Goal: Information Seeking & Learning: Learn about a topic

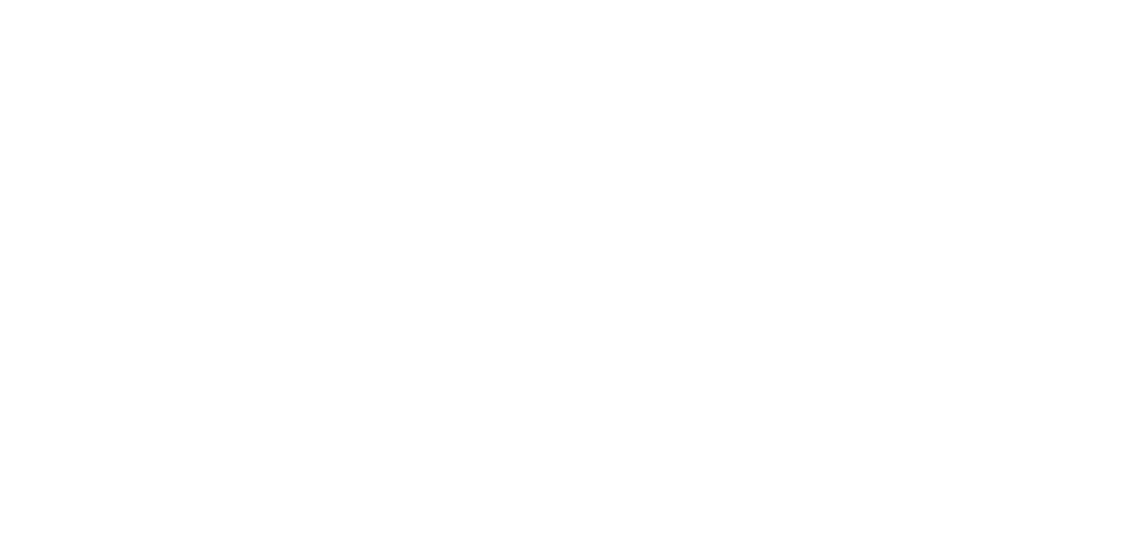
click at [674, 167] on div at bounding box center [568, 270] width 1137 height 540
click at [619, 152] on div at bounding box center [568, 270] width 1137 height 540
click at [447, 158] on div at bounding box center [568, 270] width 1137 height 540
click at [419, 260] on div at bounding box center [568, 270] width 1137 height 540
click at [470, 473] on div at bounding box center [568, 270] width 1137 height 540
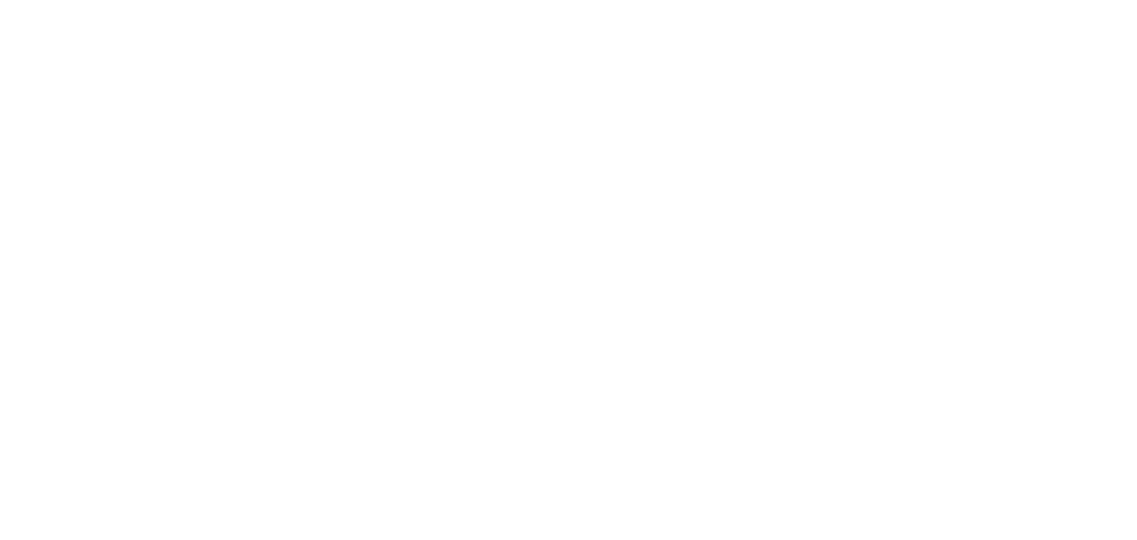
click at [383, 268] on div at bounding box center [568, 270] width 1137 height 540
click at [377, 281] on div at bounding box center [568, 270] width 1137 height 540
click at [382, 287] on div at bounding box center [568, 270] width 1137 height 540
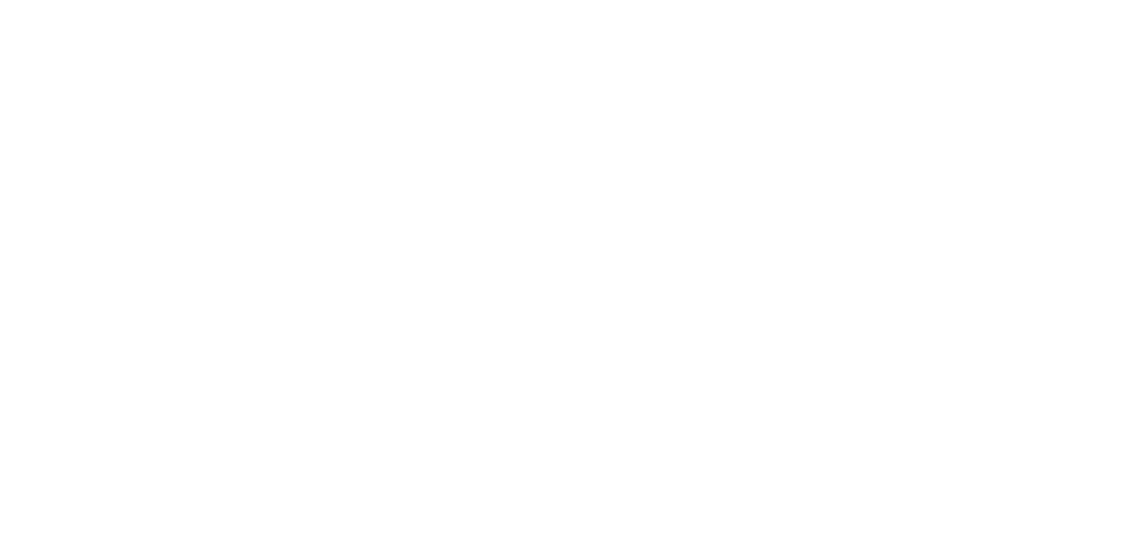
click at [382, 287] on div at bounding box center [568, 270] width 1137 height 540
click at [382, 288] on div at bounding box center [568, 270] width 1137 height 540
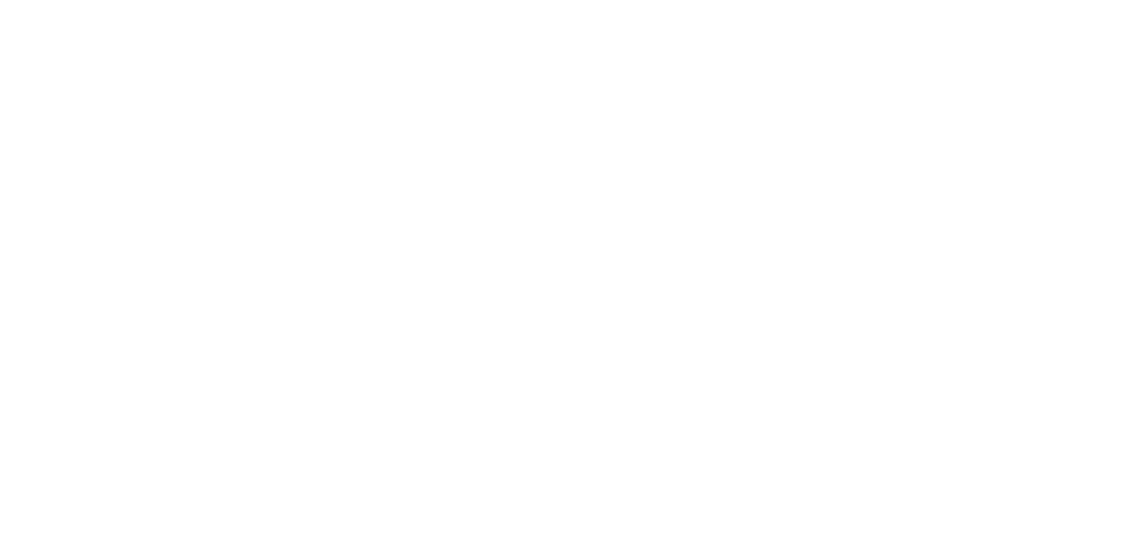
click at [382, 288] on div at bounding box center [568, 270] width 1137 height 540
click at [378, 343] on div at bounding box center [568, 270] width 1137 height 540
click at [382, 434] on div at bounding box center [568, 270] width 1137 height 540
click at [379, 460] on div at bounding box center [568, 270] width 1137 height 540
click at [420, 400] on div at bounding box center [568, 270] width 1137 height 540
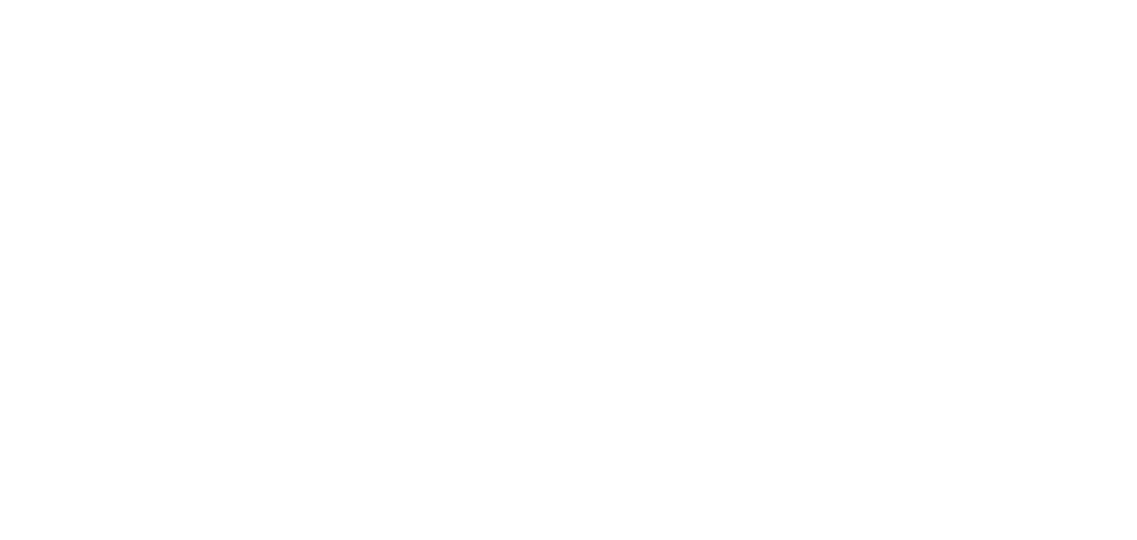
click at [570, 461] on div at bounding box center [568, 270] width 1137 height 540
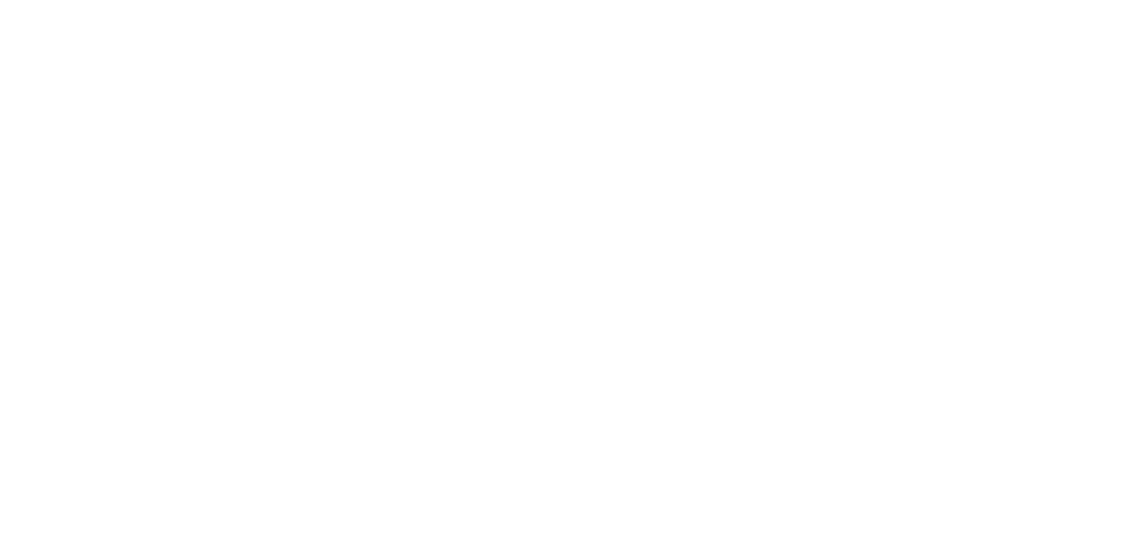
click at [570, 461] on div at bounding box center [568, 270] width 1137 height 540
click at [335, 16] on div at bounding box center [568, 270] width 1137 height 540
click at [908, 139] on div at bounding box center [568, 270] width 1137 height 540
click at [1111, 18] on div at bounding box center [568, 270] width 1137 height 540
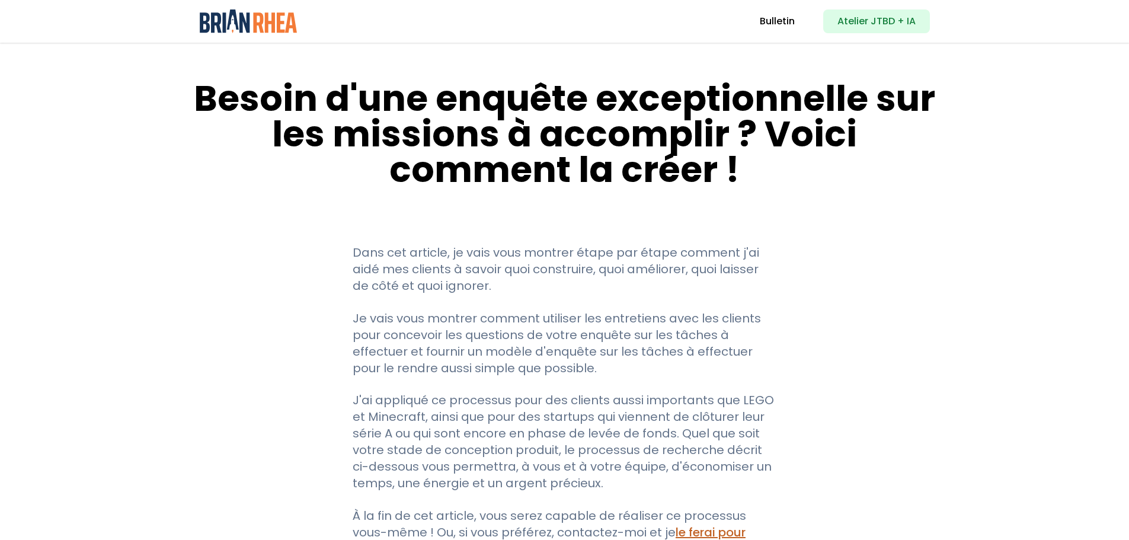
click at [279, 21] on img at bounding box center [249, 21] width 98 height 24
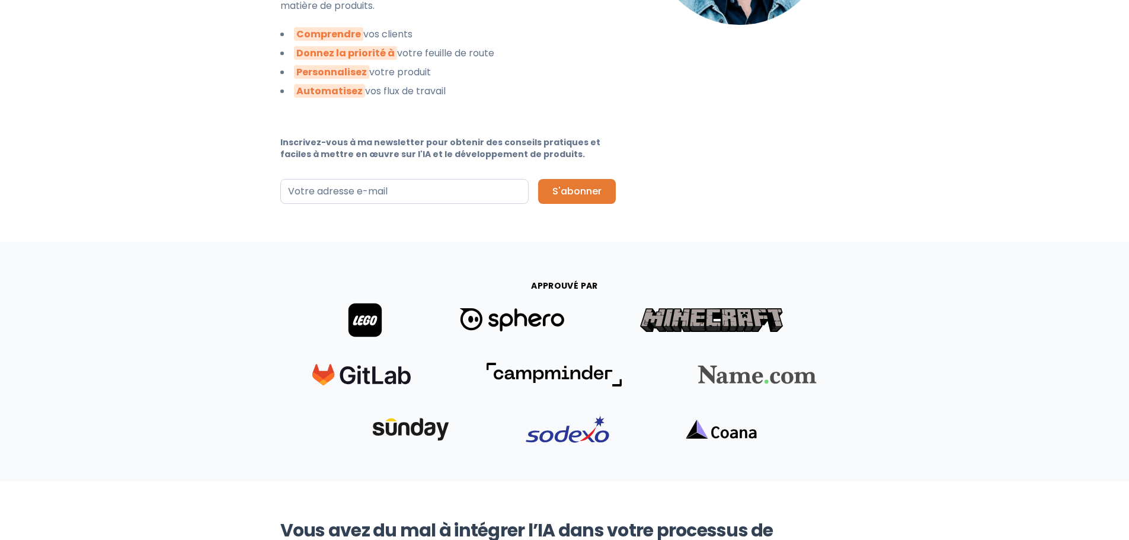
scroll to position [237, 0]
